Goal: Task Accomplishment & Management: Use online tool/utility

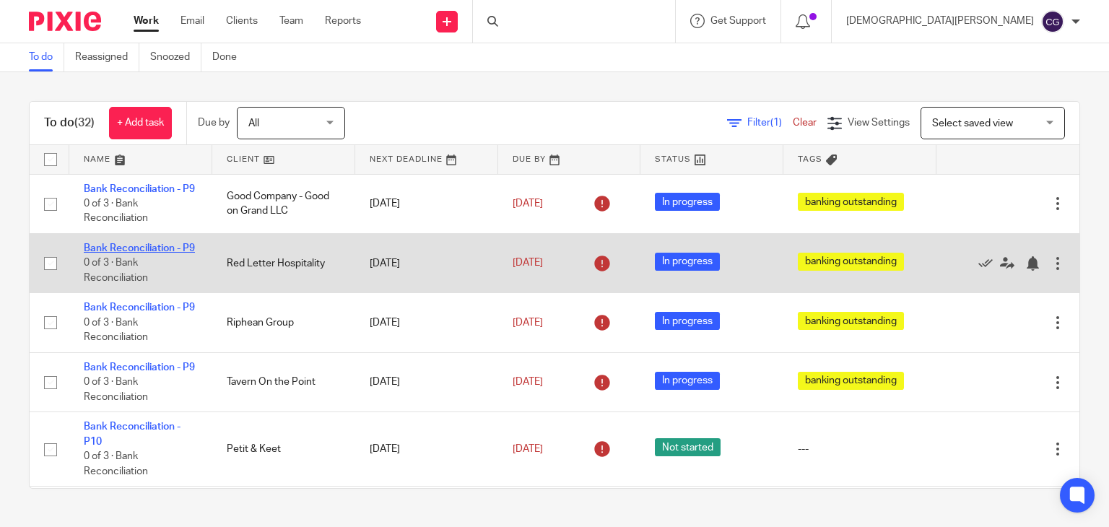
click at [125, 253] on link "Bank Reconciliation - P9" at bounding box center [139, 248] width 111 height 10
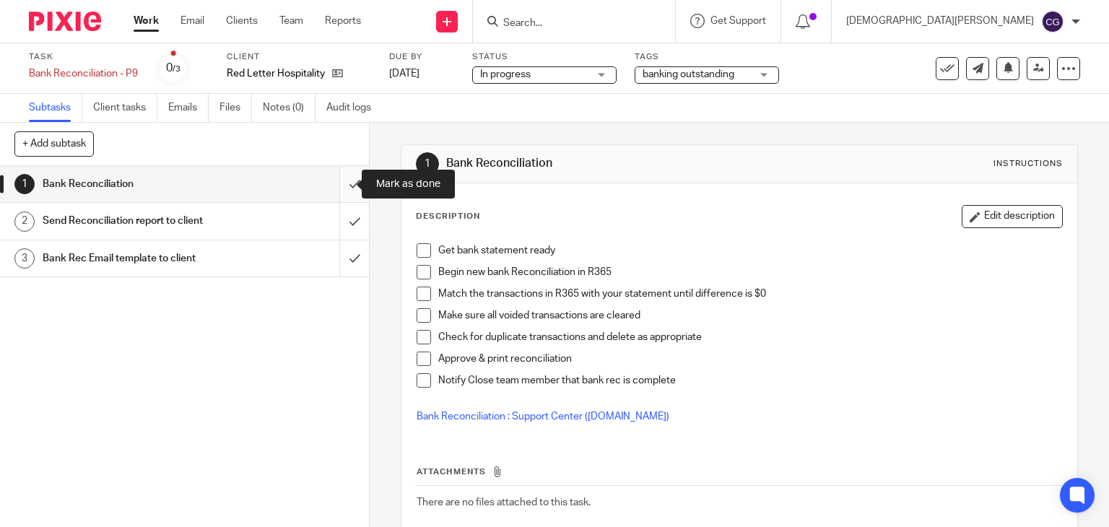
click at [341, 180] on input "submit" at bounding box center [184, 184] width 369 height 36
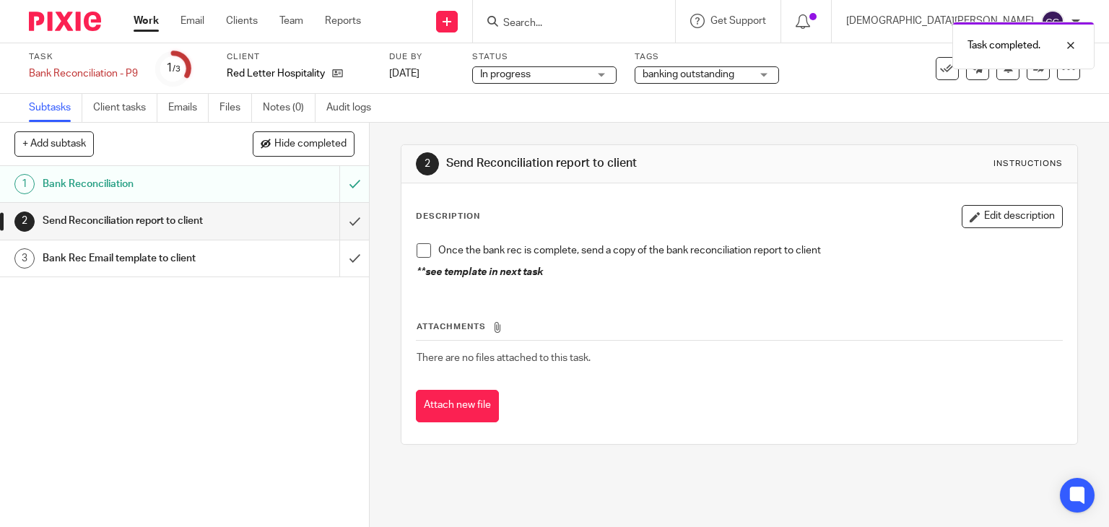
click at [422, 251] on span at bounding box center [424, 250] width 14 height 14
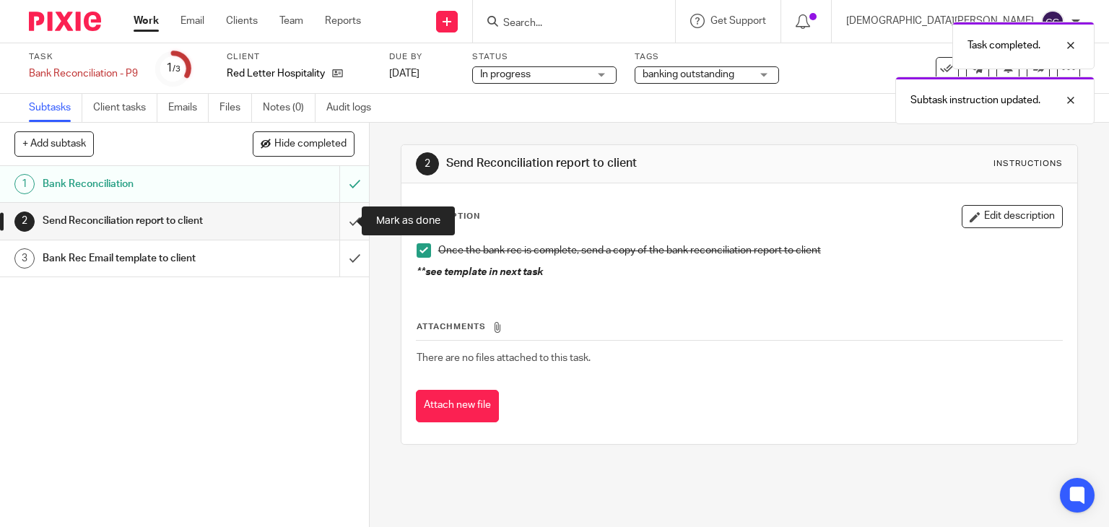
click at [336, 219] on input "submit" at bounding box center [184, 221] width 369 height 36
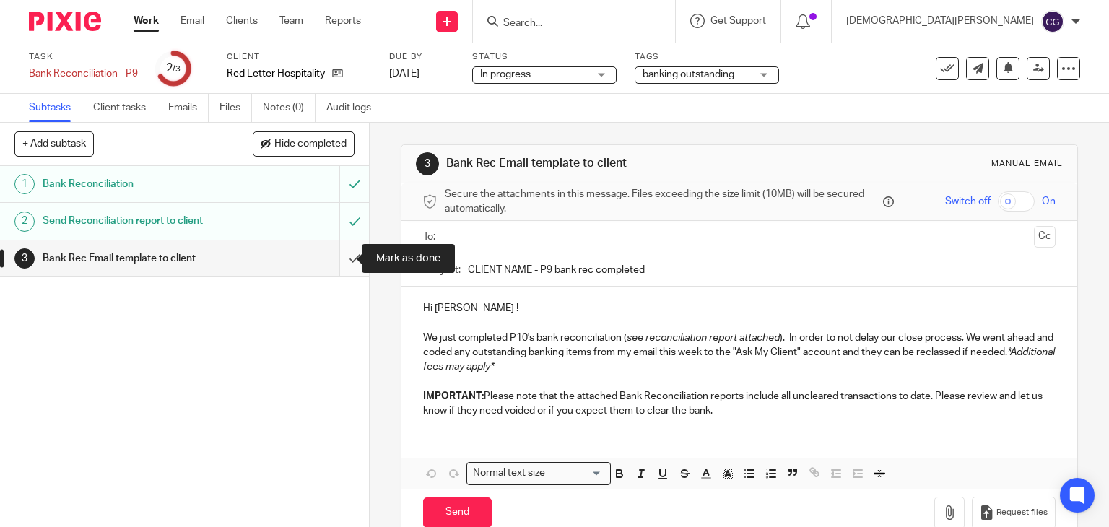
click at [347, 269] on input "submit" at bounding box center [184, 258] width 369 height 36
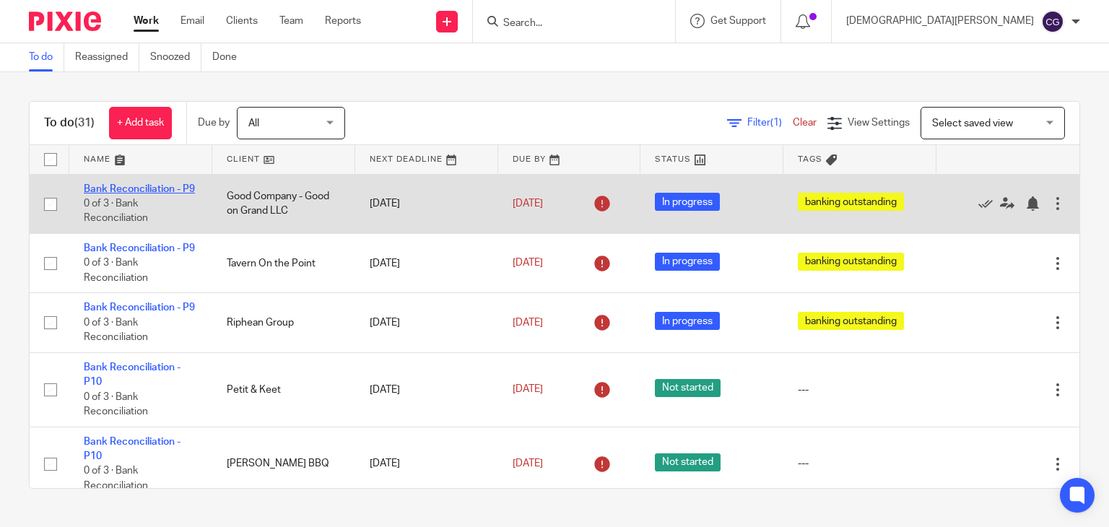
click at [139, 184] on link "Bank Reconciliation - P9" at bounding box center [139, 189] width 111 height 10
click at [162, 186] on link "Bank Reconciliation - P9" at bounding box center [139, 189] width 111 height 10
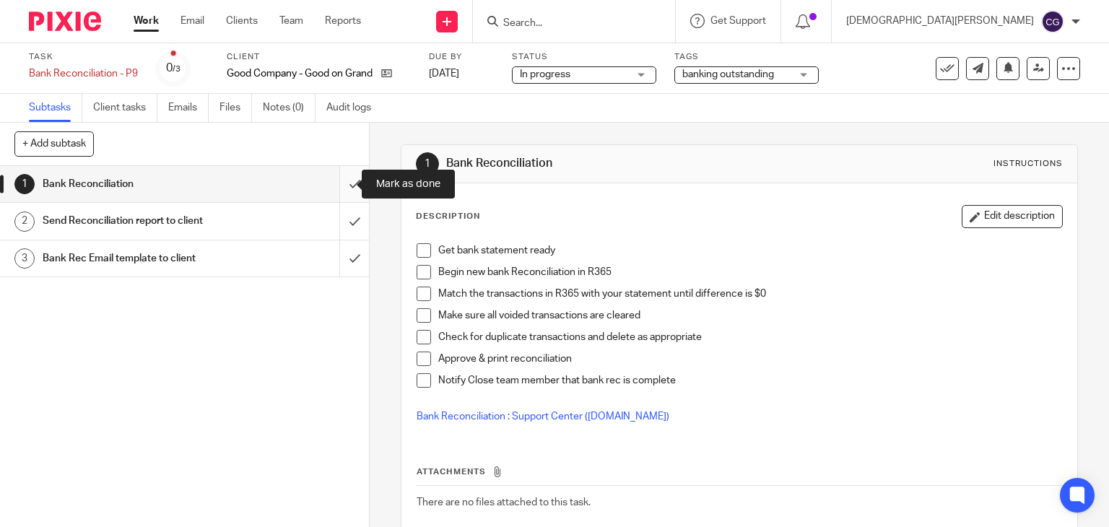
click at [342, 184] on input "submit" at bounding box center [184, 184] width 369 height 36
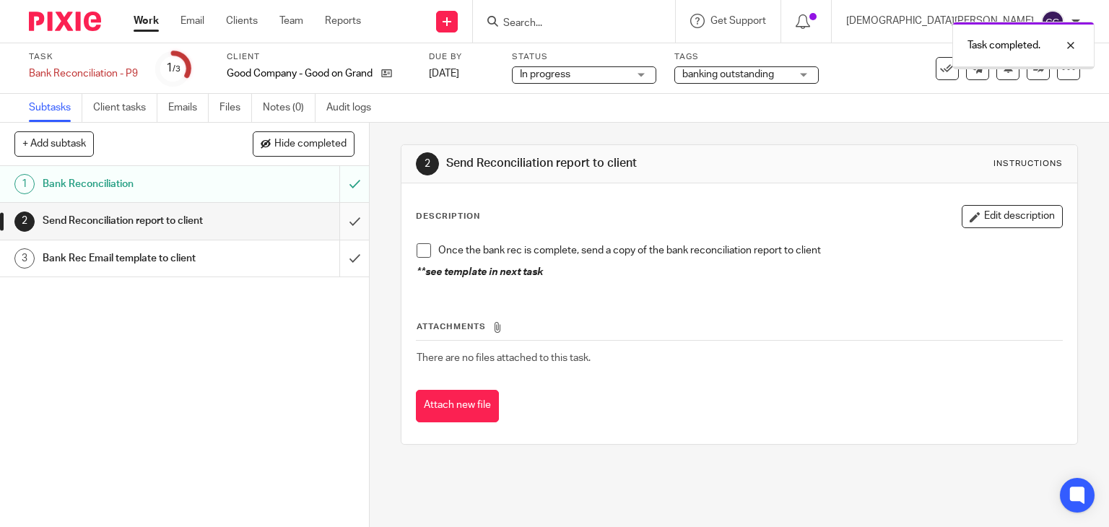
drag, startPoint x: 0, startPoint y: 0, endPoint x: 342, endPoint y: 223, distance: 408.5
click at [342, 223] on input "submit" at bounding box center [184, 221] width 369 height 36
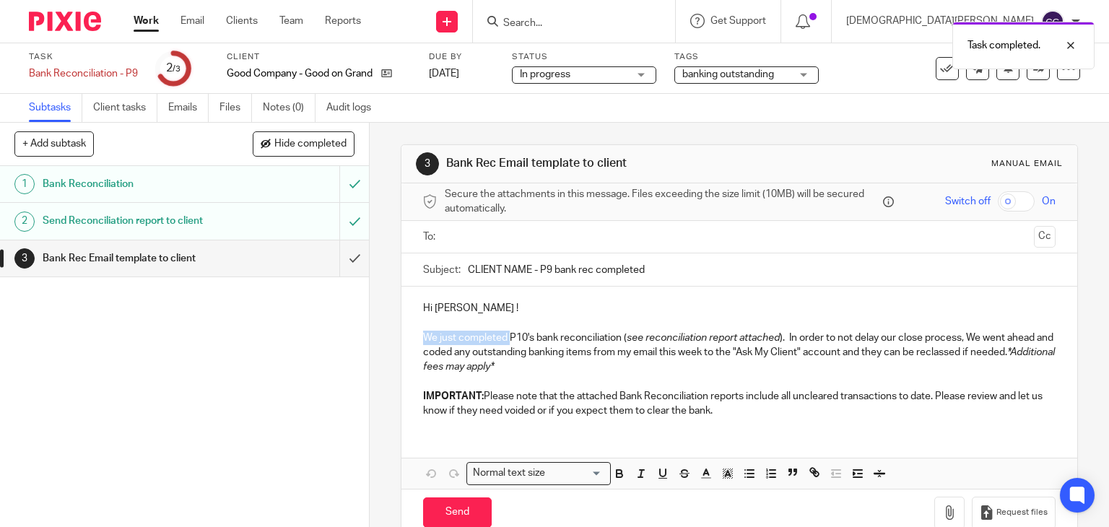
drag, startPoint x: 416, startPoint y: 335, endPoint x: 505, endPoint y: 339, distance: 88.9
click at [505, 339] on div "Hi Jordan ! We just completed P10's bank reconciliation ( see reconciliation re…" at bounding box center [739, 358] width 676 height 142
copy p "We just completed"
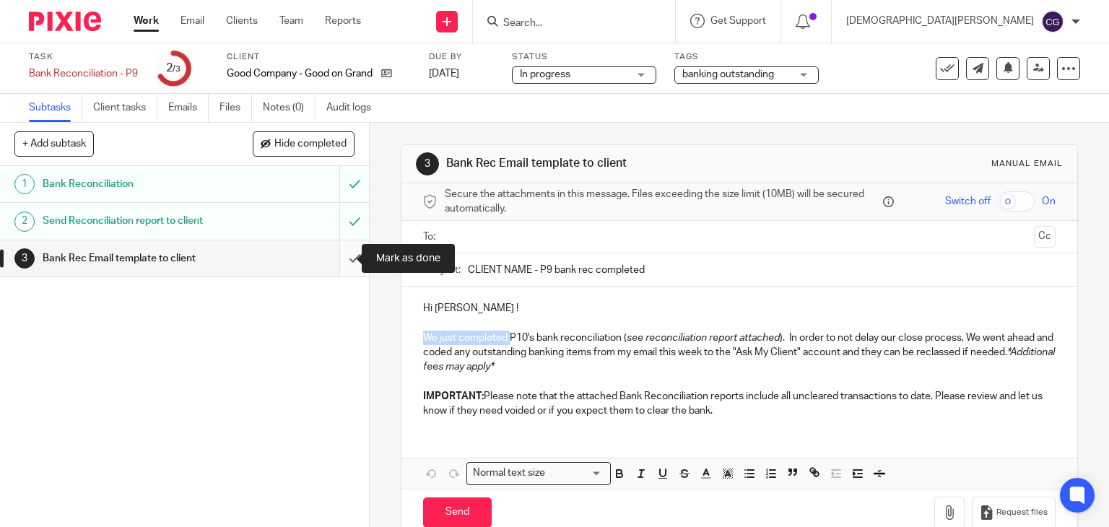
click at [343, 252] on input "submit" at bounding box center [184, 258] width 369 height 36
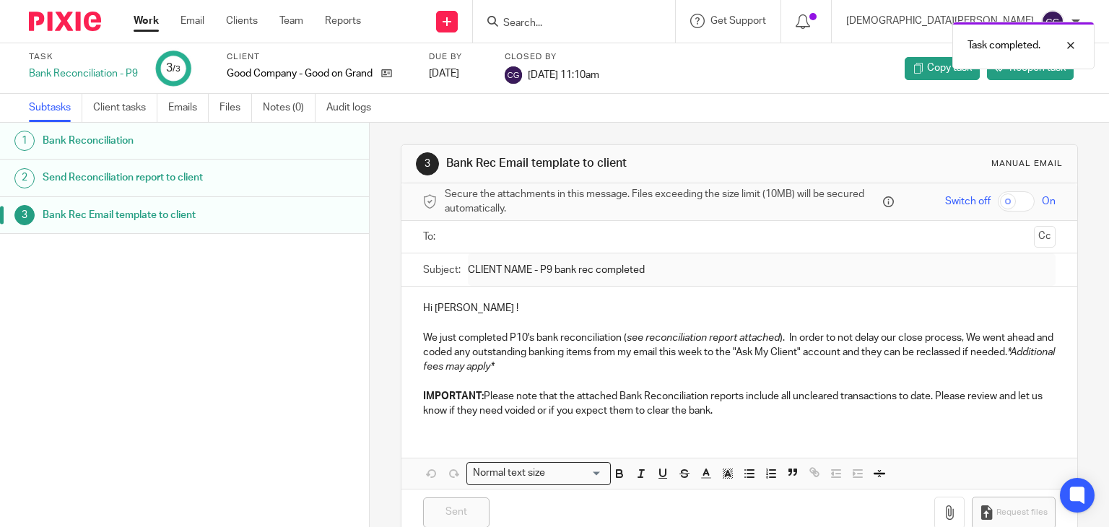
drag, startPoint x: 142, startPoint y: 18, endPoint x: 151, endPoint y: 19, distance: 8.8
click at [142, 18] on link "Work" at bounding box center [146, 21] width 25 height 14
